Goal: Transaction & Acquisition: Purchase product/service

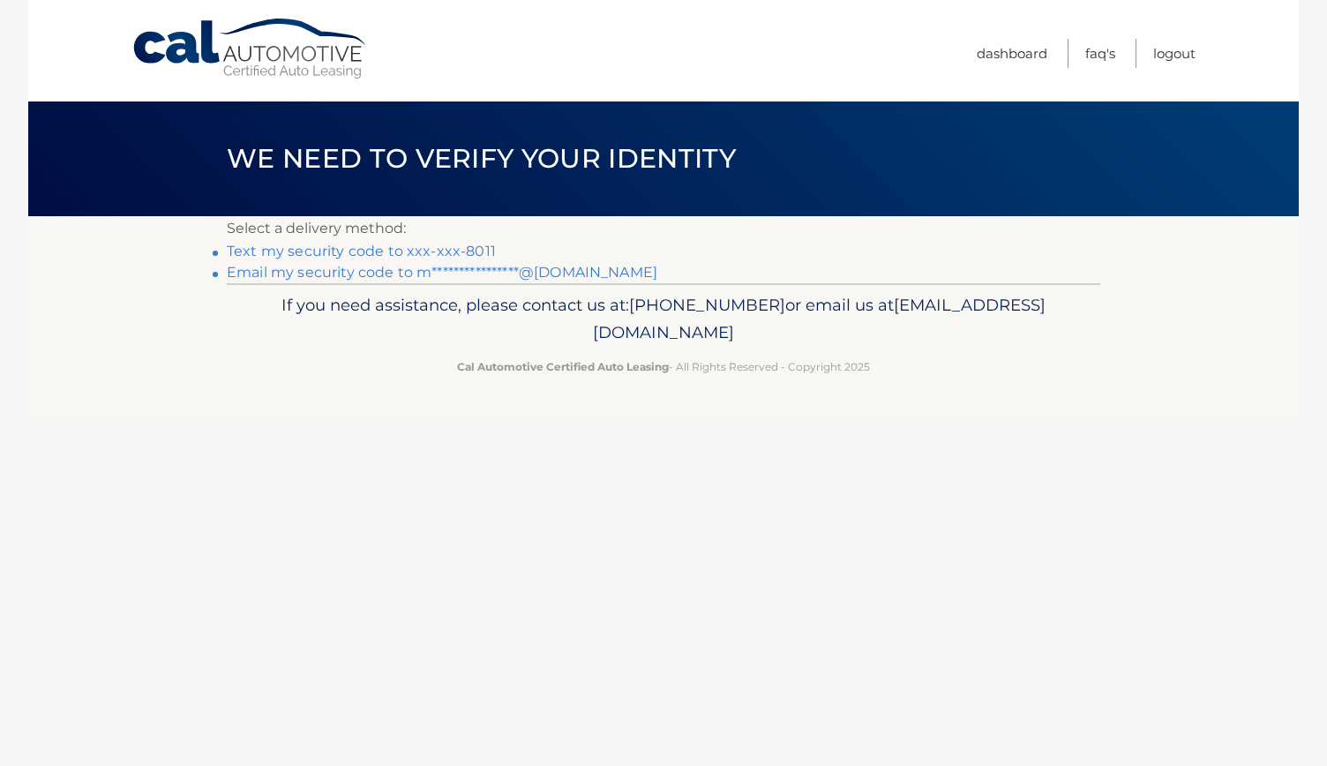
click at [469, 249] on link "Text my security code to xxx-xxx-8011" at bounding box center [361, 251] width 269 height 17
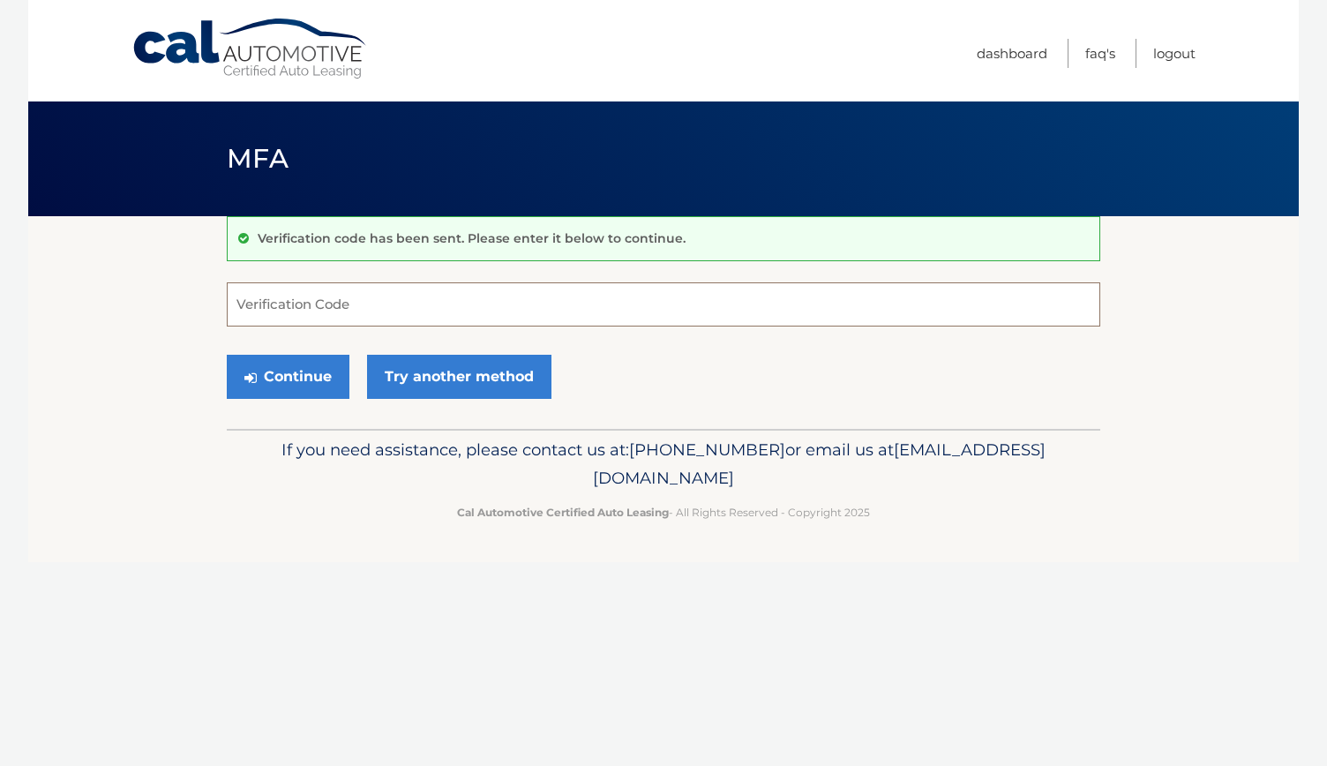
click at [416, 311] on input "Verification Code" at bounding box center [664, 304] width 874 height 44
type input "771024"
click at [280, 357] on button "Continue" at bounding box center [288, 377] width 123 height 44
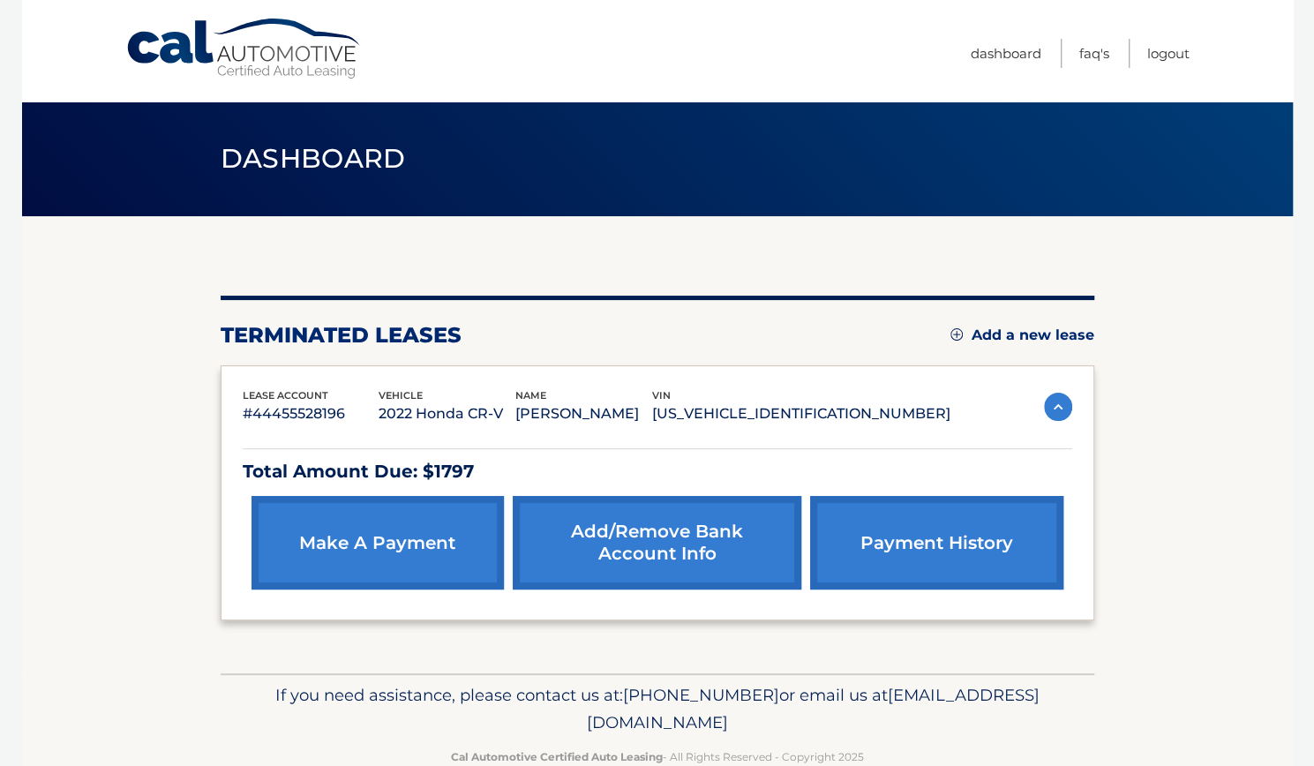
click at [1002, 534] on link "payment history" at bounding box center [936, 543] width 252 height 94
click at [296, 524] on link "make a payment" at bounding box center [377, 543] width 252 height 94
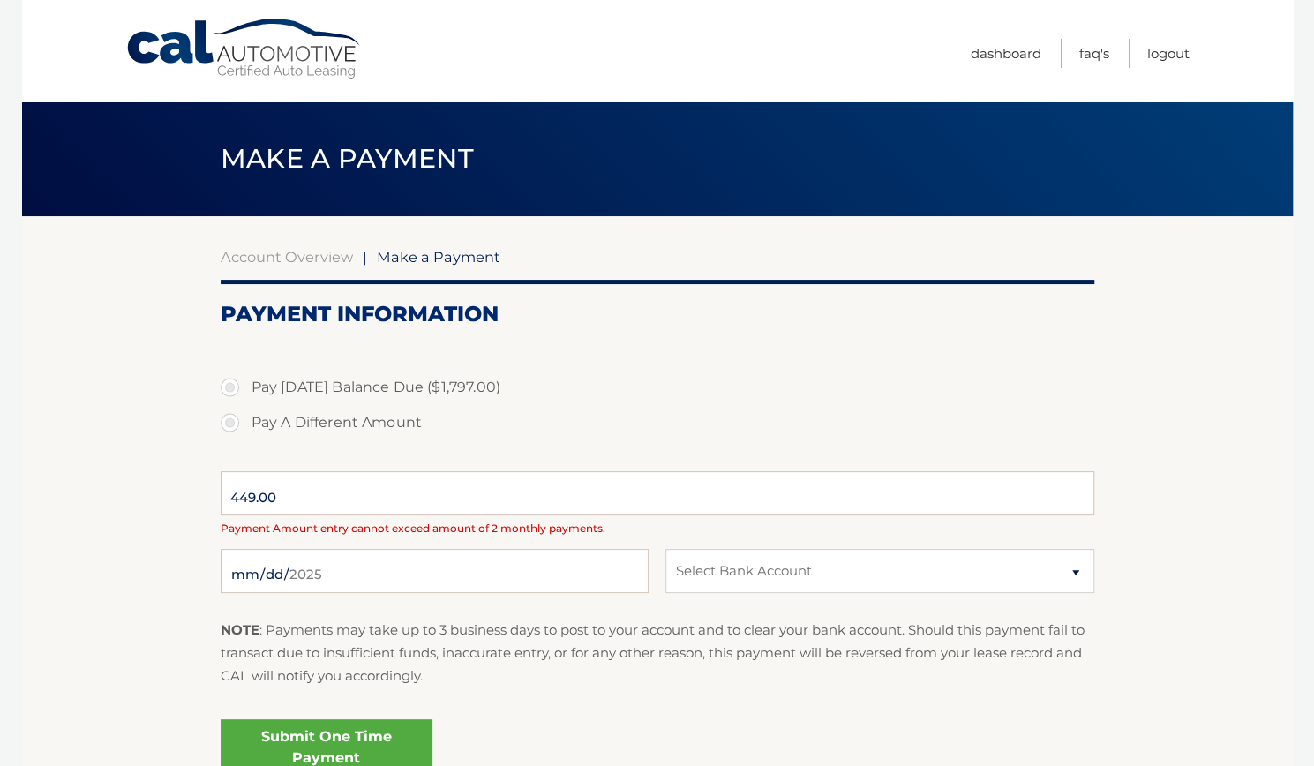
select select "NmFmZWE3ZjItZTQ4Yy00Yzc0LWE0MmMtMWVkNDQ1MjBkZjZk"
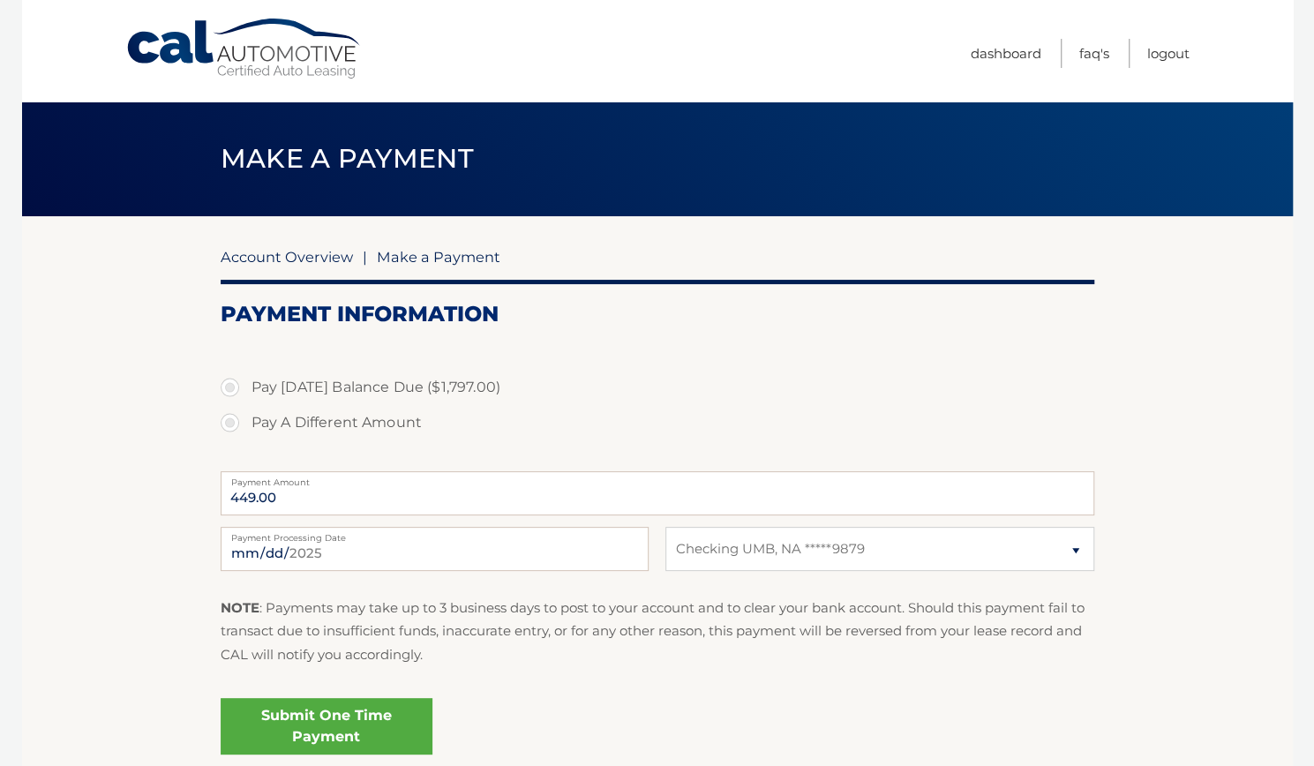
click at [283, 259] on link "Account Overview" at bounding box center [287, 257] width 132 height 18
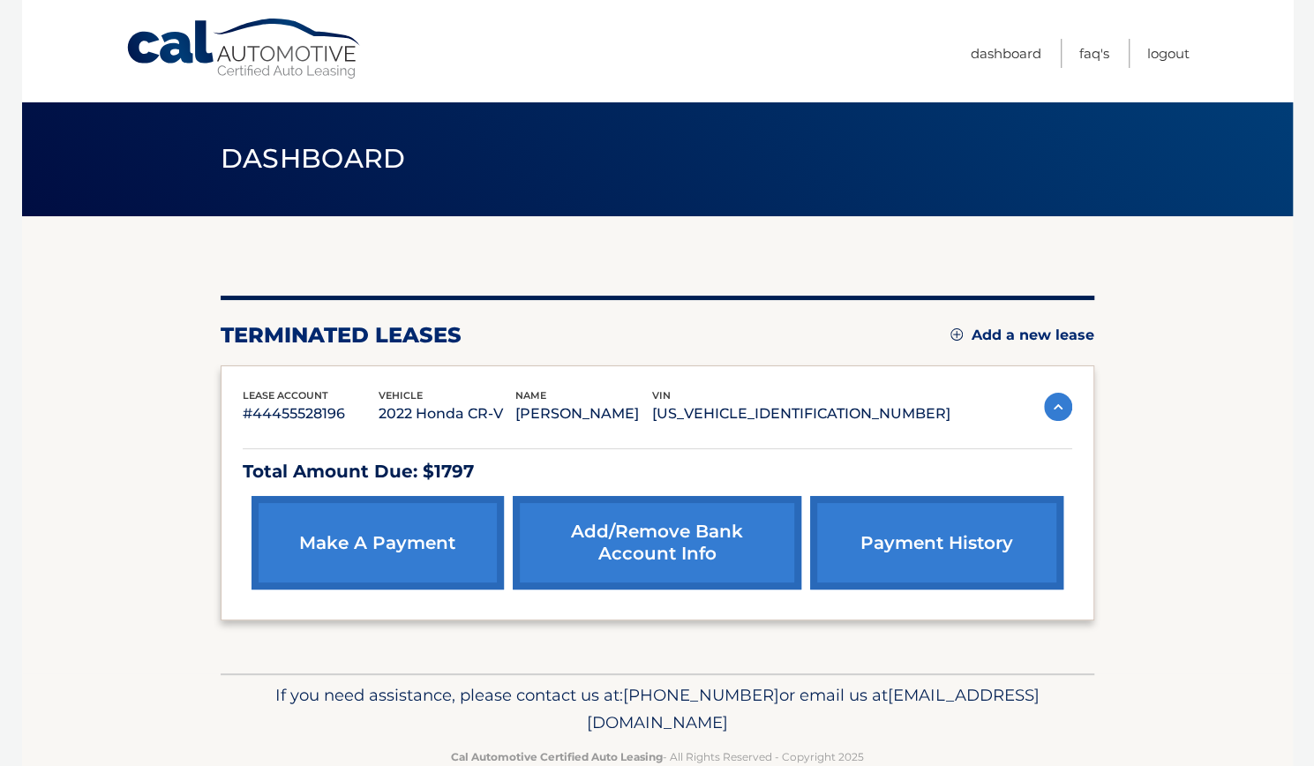
click at [902, 532] on link "payment history" at bounding box center [936, 543] width 252 height 94
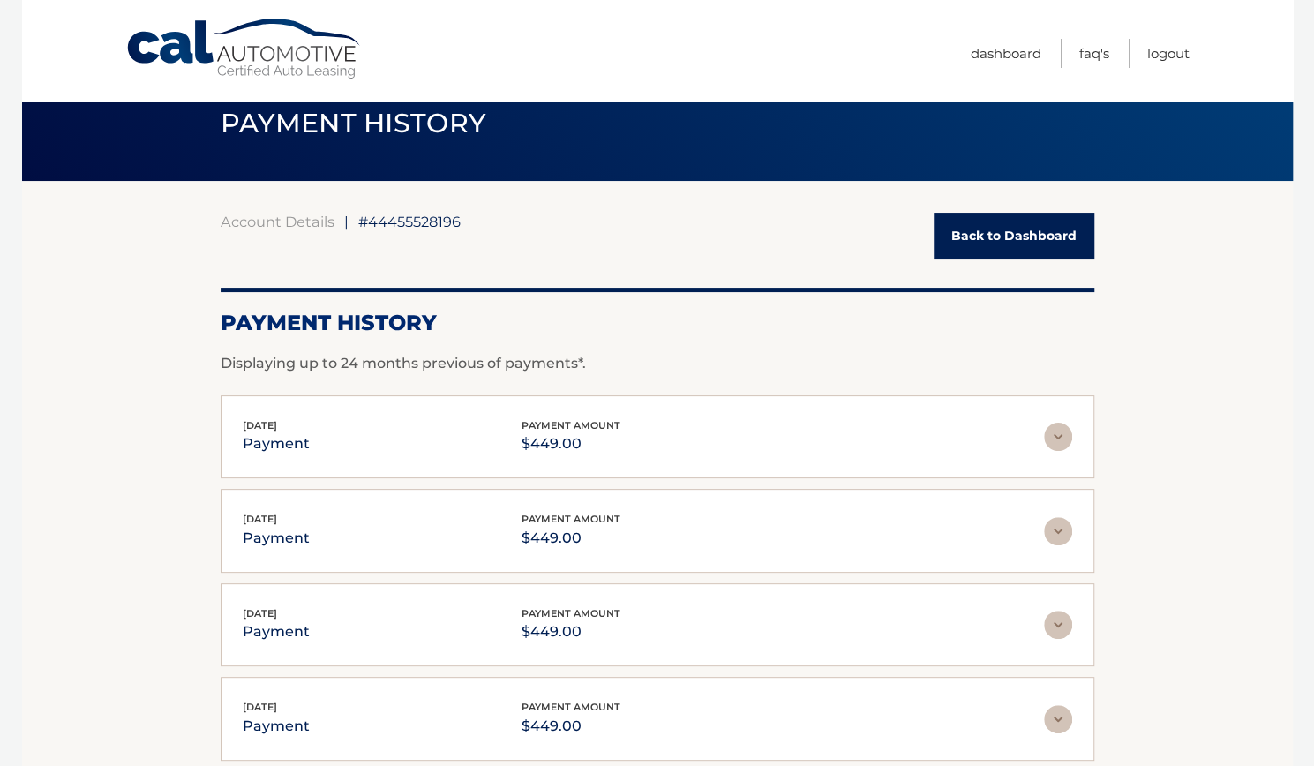
scroll to position [20, 0]
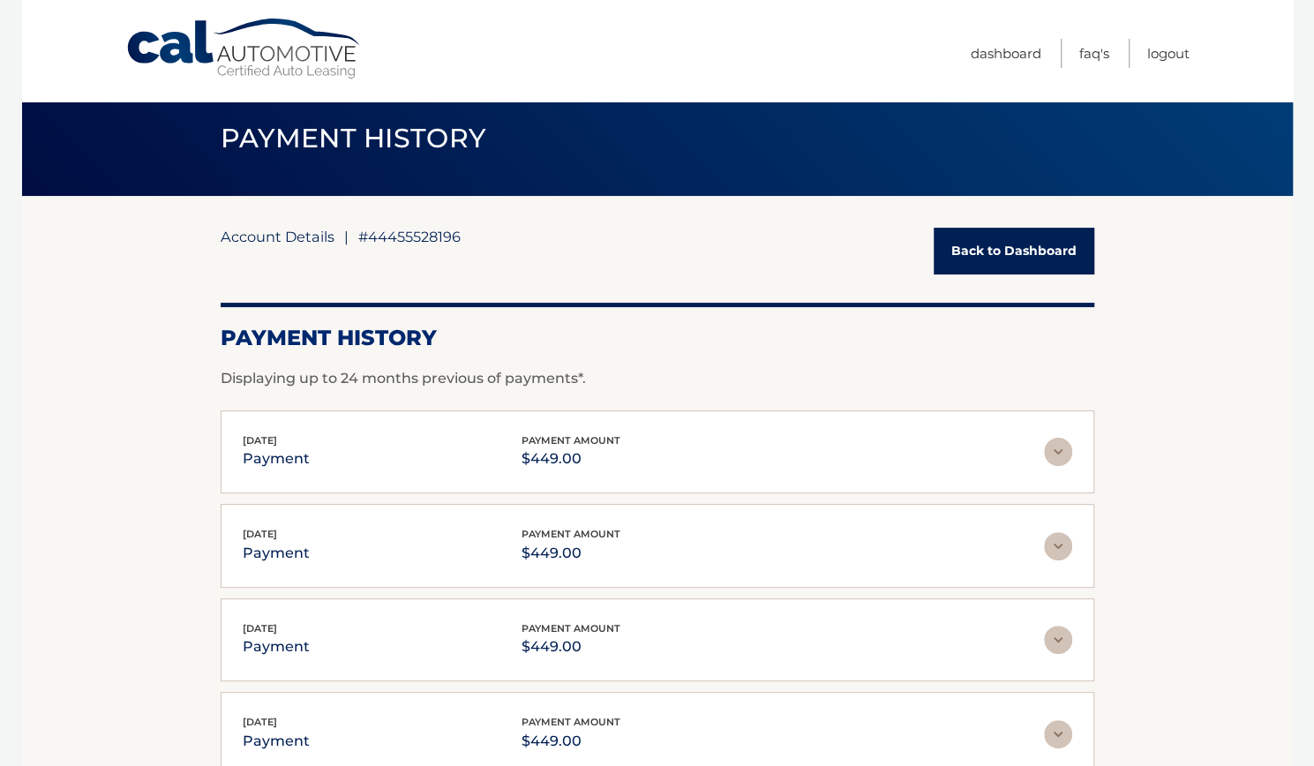
click at [269, 241] on link "Account Details" at bounding box center [278, 237] width 114 height 18
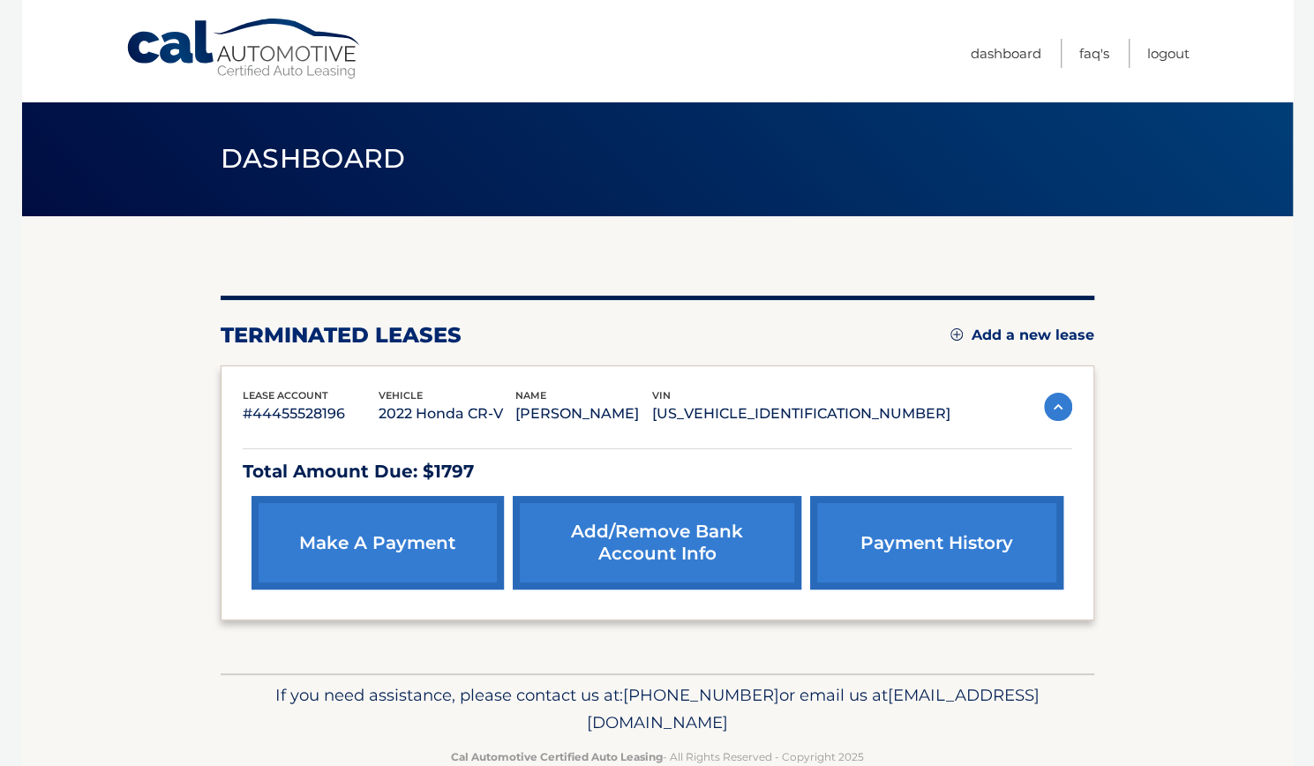
click at [390, 467] on p "Total Amount Due: $1797" at bounding box center [657, 471] width 829 height 31
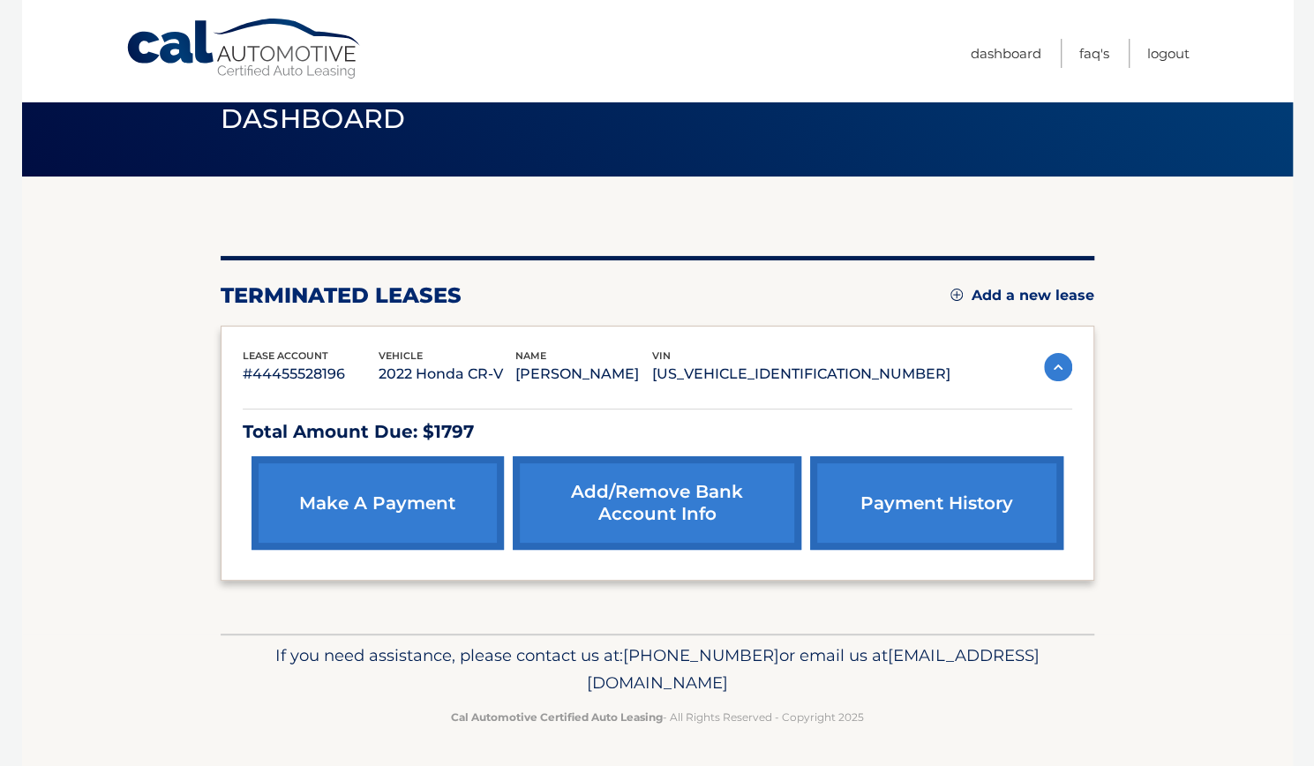
click at [196, 563] on section "You are registered for this site, but you haven't enrolled in online payments. …" at bounding box center [657, 404] width 1271 height 457
click at [364, 509] on link "make a payment" at bounding box center [377, 503] width 252 height 94
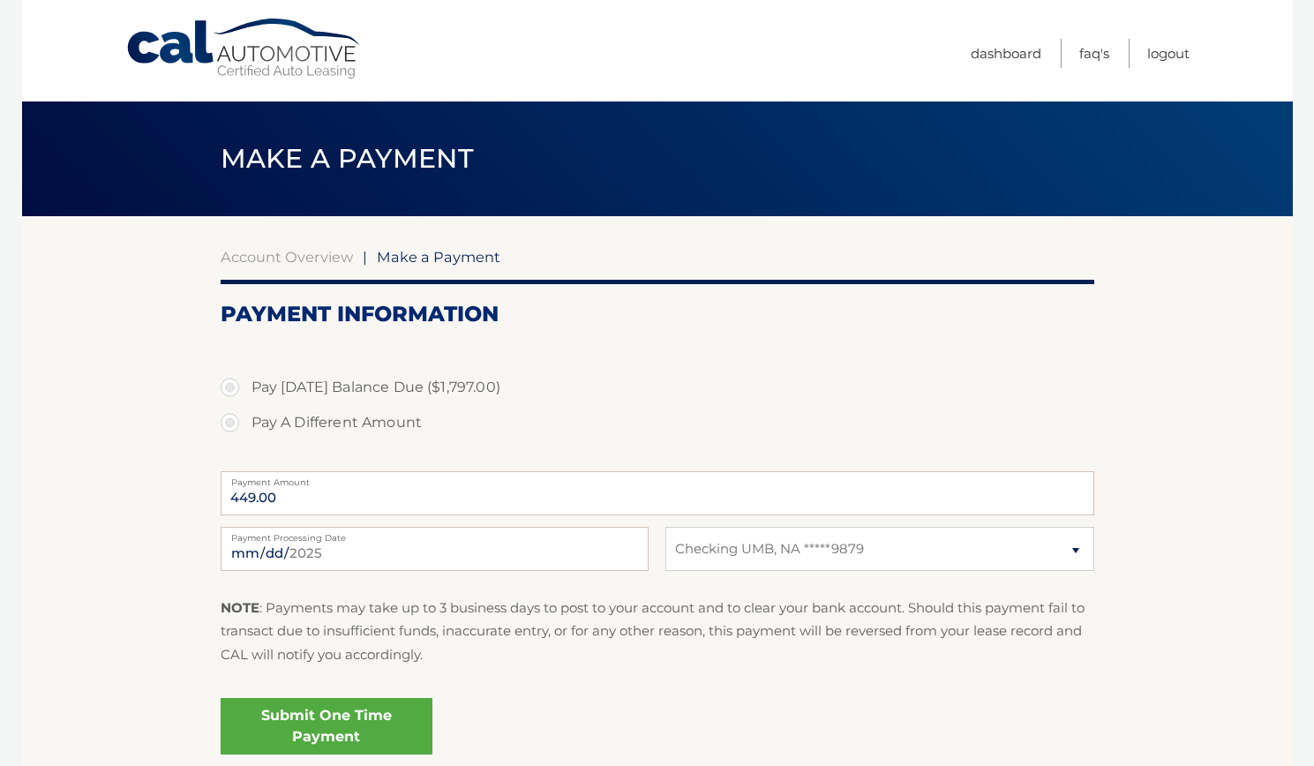
select select "NmFmZWE3ZjItZTQ4Yy00Yzc0LWE0MmMtMWVkNDQ1MjBkZjZk"
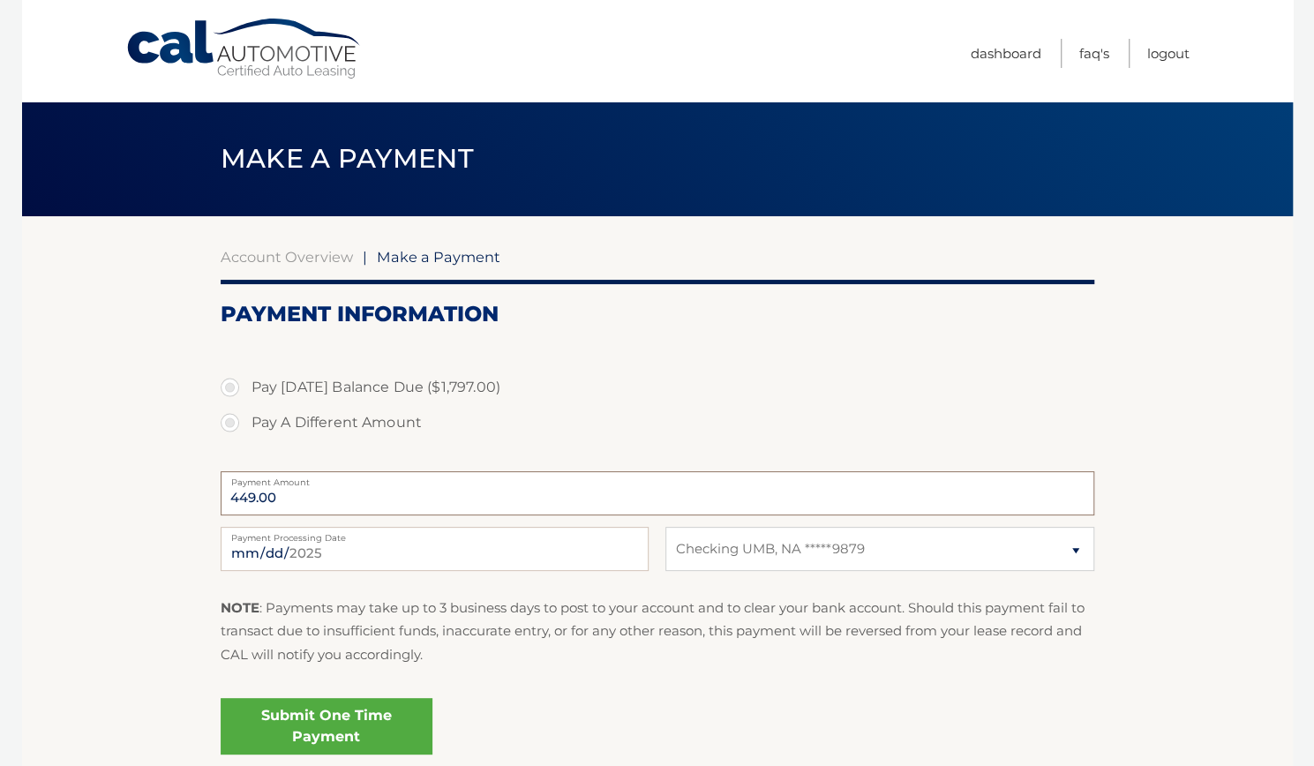
drag, startPoint x: 344, startPoint y: 503, endPoint x: 150, endPoint y: 483, distance: 195.2
click at [150, 483] on section "Account Overview | Make a Payment Payment Information Pay Today's Balance Due (…" at bounding box center [657, 498] width 1271 height 564
click at [304, 495] on input "449.00" at bounding box center [658, 493] width 874 height 44
drag, startPoint x: 321, startPoint y: 491, endPoint x: 185, endPoint y: 499, distance: 136.2
click at [185, 499] on section "Account Overview | Make a Payment Payment Information Pay Today's Balance Due (…" at bounding box center [657, 498] width 1271 height 564
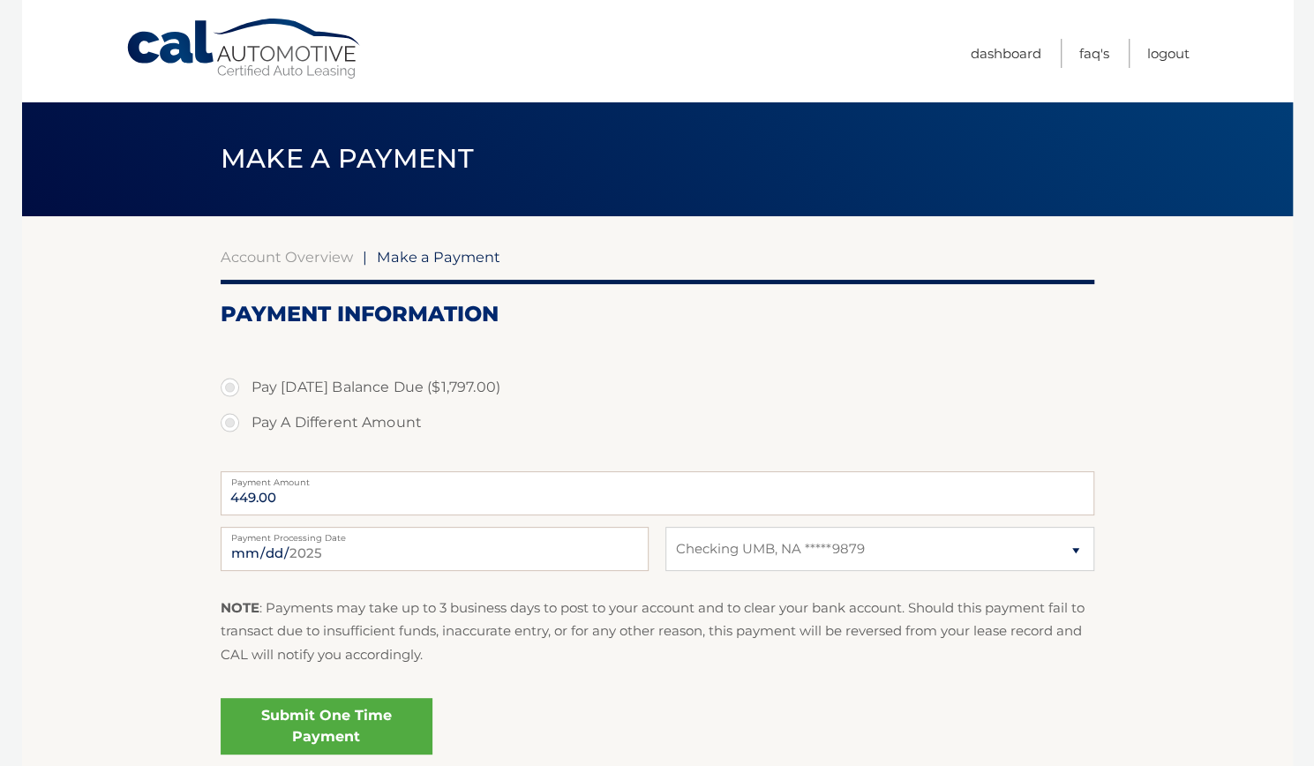
click at [105, 518] on section "Account Overview | Make a Payment Payment Information Pay Today's Balance Due (…" at bounding box center [657, 498] width 1271 height 564
click at [250, 262] on link "Account Overview" at bounding box center [287, 257] width 132 height 18
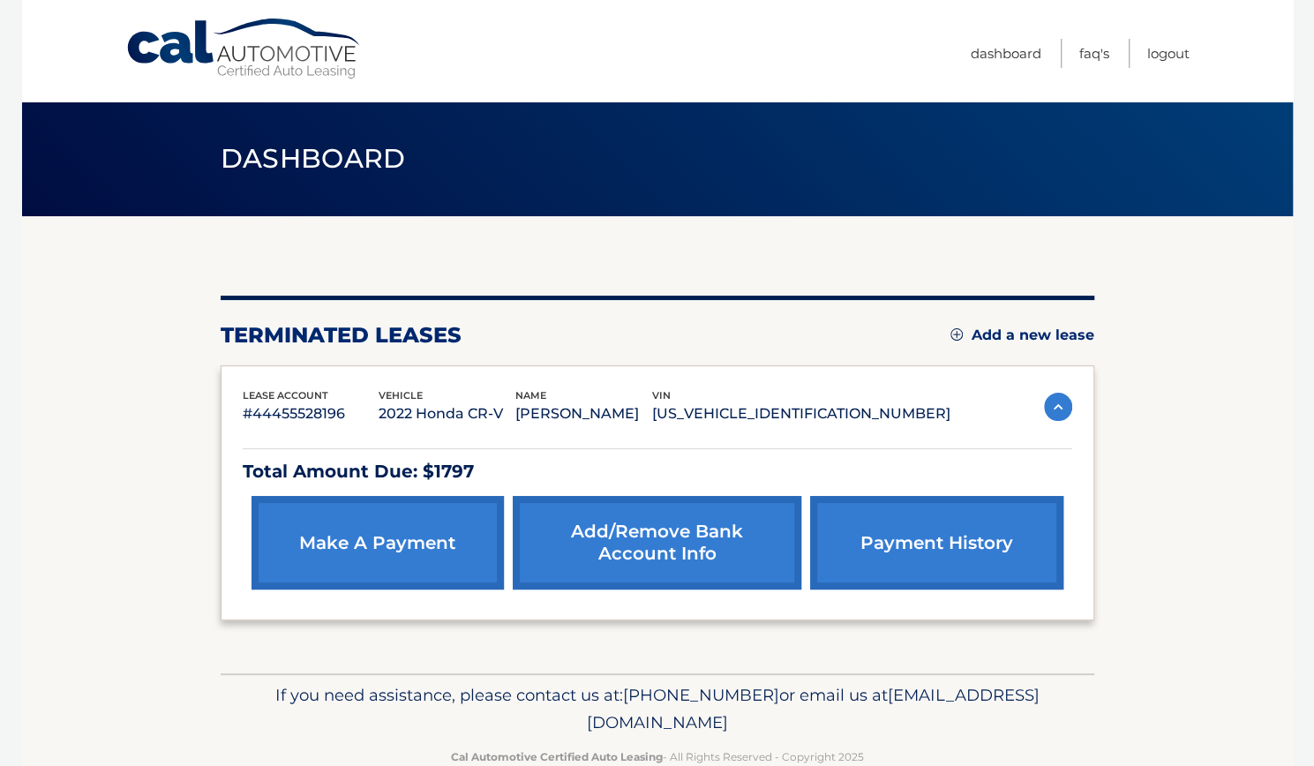
click at [876, 414] on p "[US_VEHICLE_IDENTIFICATION_NUMBER]" at bounding box center [801, 413] width 298 height 25
